Goal: Answer question/provide support

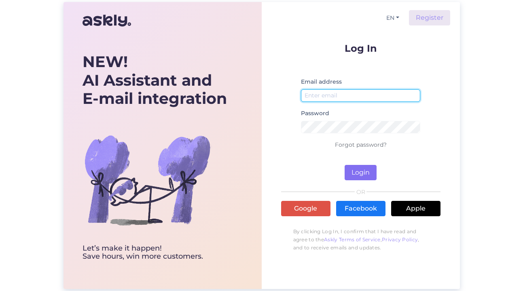
type input "[EMAIL_ADDRESS][DOMAIN_NAME]"
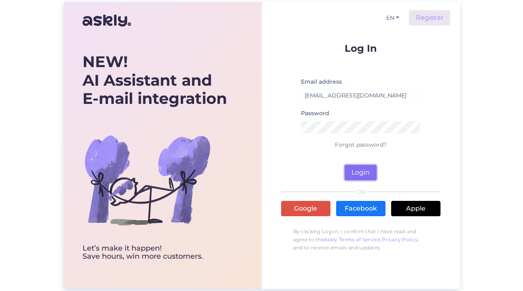
click at [359, 170] on button "Login" at bounding box center [360, 172] width 32 height 15
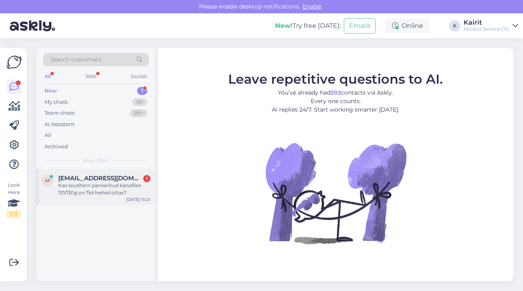
click at [106, 184] on div "Kas southern paneeritud kanafilee 110/130g on Teil hetkel ottas?" at bounding box center [104, 189] width 92 height 15
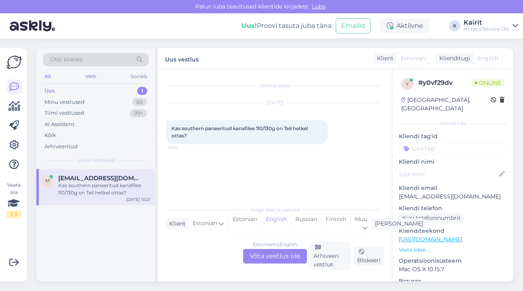
click at [268, 261] on div "Estonian to English Võta vestlus üle" at bounding box center [275, 256] width 64 height 15
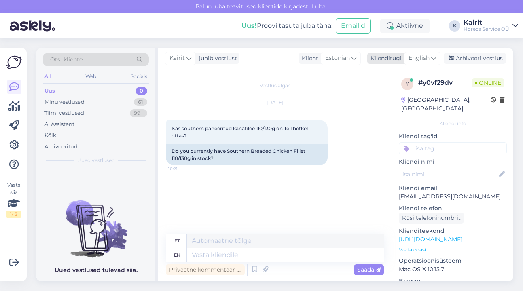
click at [431, 55] on div "English" at bounding box center [422, 58] width 36 height 13
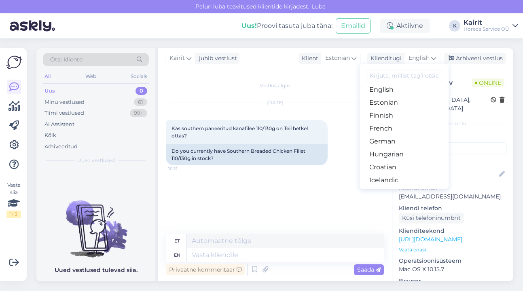
scroll to position [101, 0]
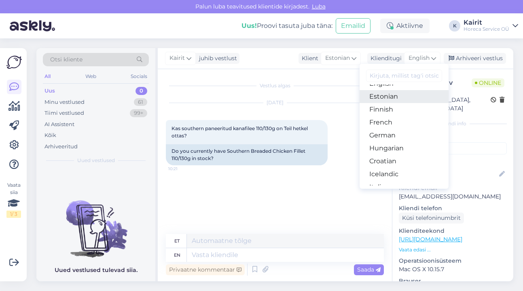
click at [393, 98] on link "Estonian" at bounding box center [403, 96] width 89 height 13
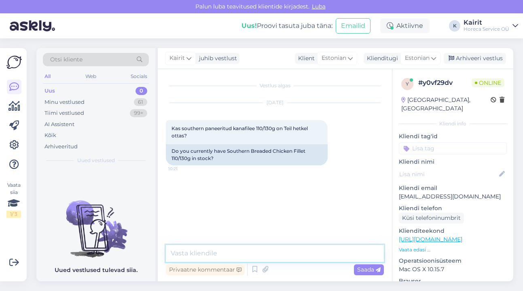
click at [218, 253] on textarea at bounding box center [275, 253] width 218 height 17
paste textarea "Broilerifilee Southern,paneeritud,150g(10*1kg/[PERSON_NAME])CN,[PERSON_NAME]."
type textarea "Tere! [GEOGRAPHIC_DATA] on [GEOGRAPHIC_DATA] Southern,[GEOGRAPHIC_DATA],150g(10…"
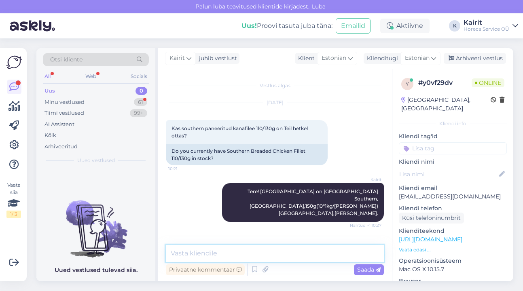
scroll to position [13, 0]
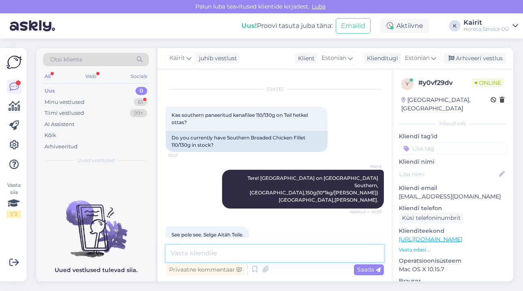
click at [211, 254] on textarea at bounding box center [275, 253] width 218 height 17
type textarea "teist ei ole jah, see on asenduseks."
